Goal: Task Accomplishment & Management: Use online tool/utility

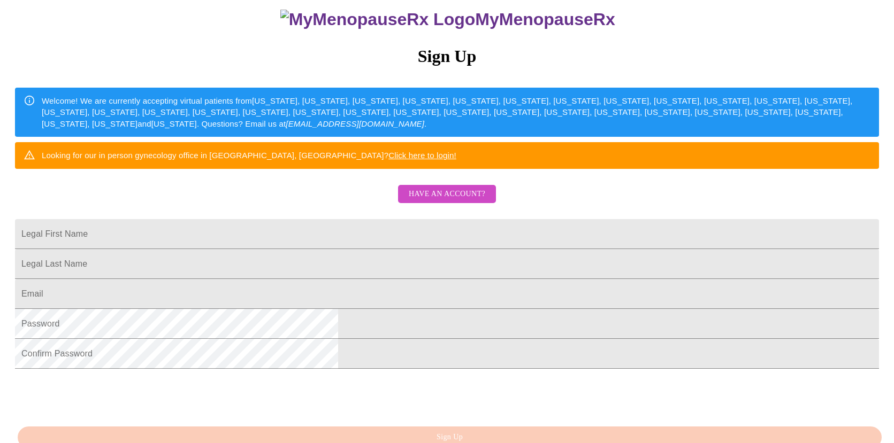
scroll to position [103, 0]
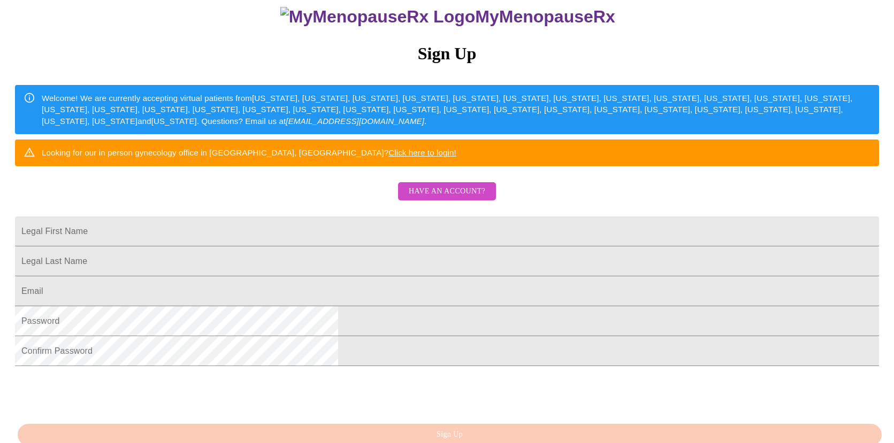
click at [469, 198] on span "Have an account?" at bounding box center [447, 191] width 76 height 13
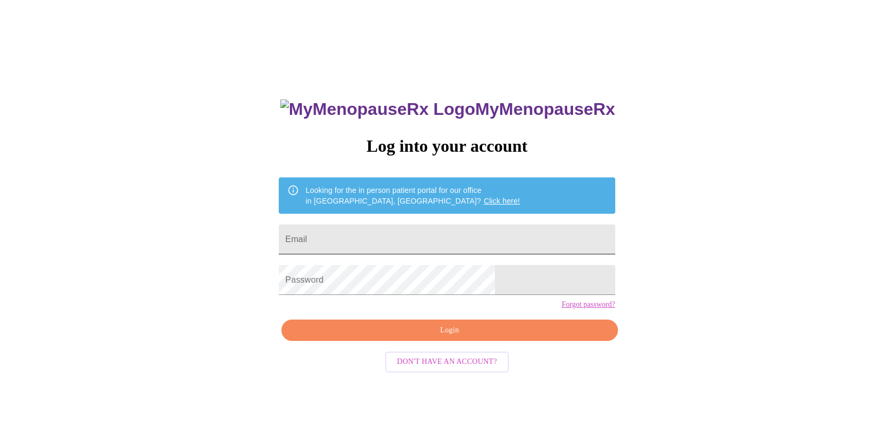
click at [392, 238] on input "Email" at bounding box center [447, 240] width 336 height 30
type input "[PERSON_NAME][EMAIL_ADDRESS][PERSON_NAME][DOMAIN_NAME]"
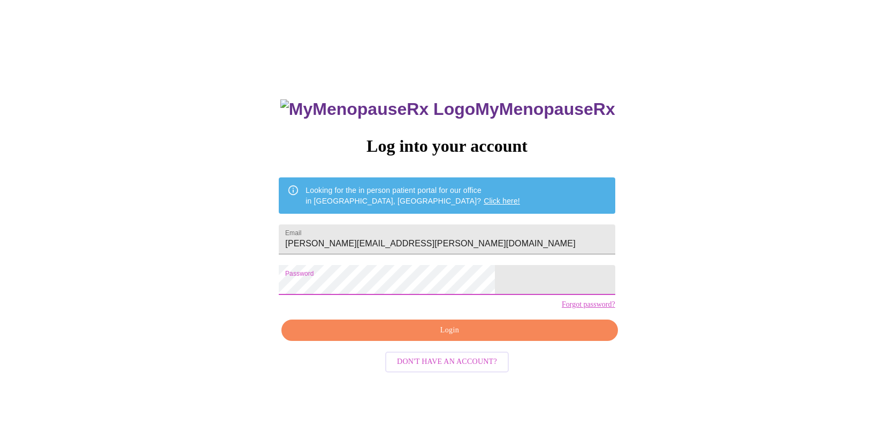
click at [453, 337] on span "Login" at bounding box center [449, 330] width 311 height 13
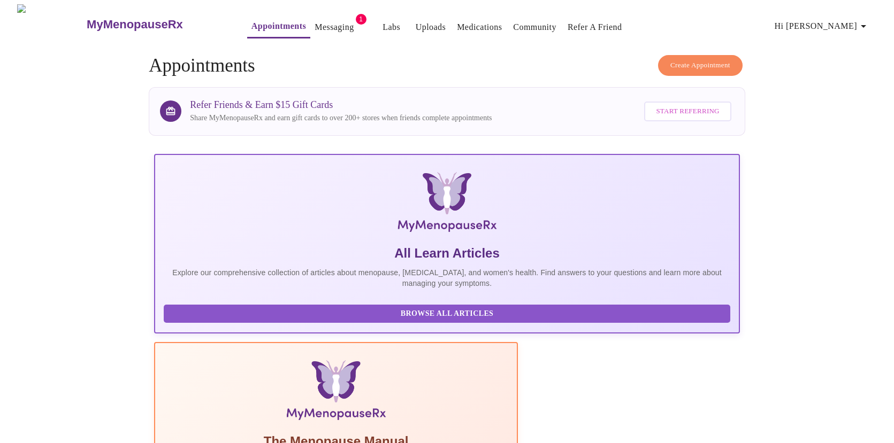
click at [314, 20] on link "Messaging" at bounding box center [333, 27] width 39 height 15
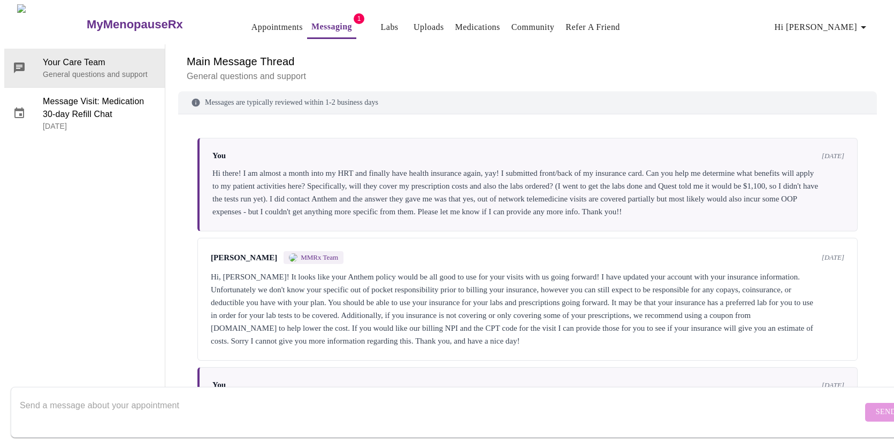
click at [251, 25] on link "Appointments" at bounding box center [276, 27] width 51 height 15
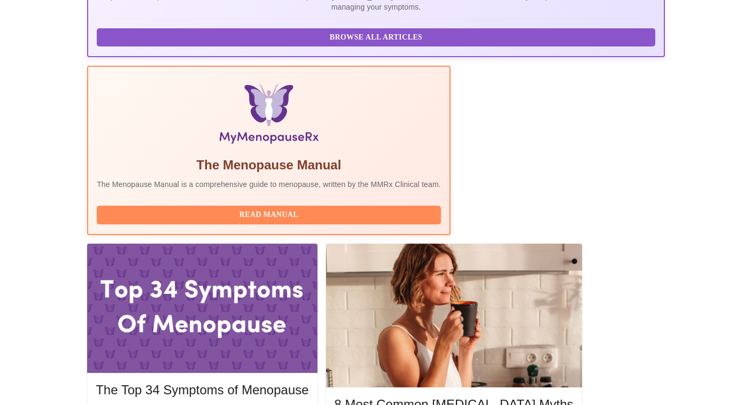
scroll to position [276, 0]
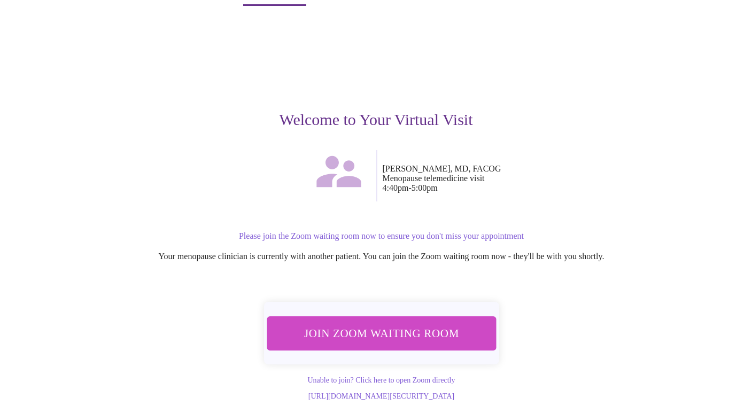
scroll to position [41, 0]
click at [399, 324] on span "Join Zoom Waiting Room" at bounding box center [381, 334] width 201 height 20
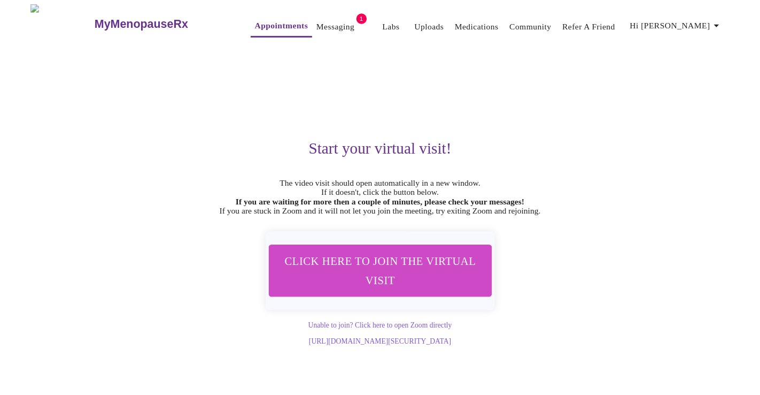
scroll to position [0, 0]
